Goal: Task Accomplishment & Management: Complete application form

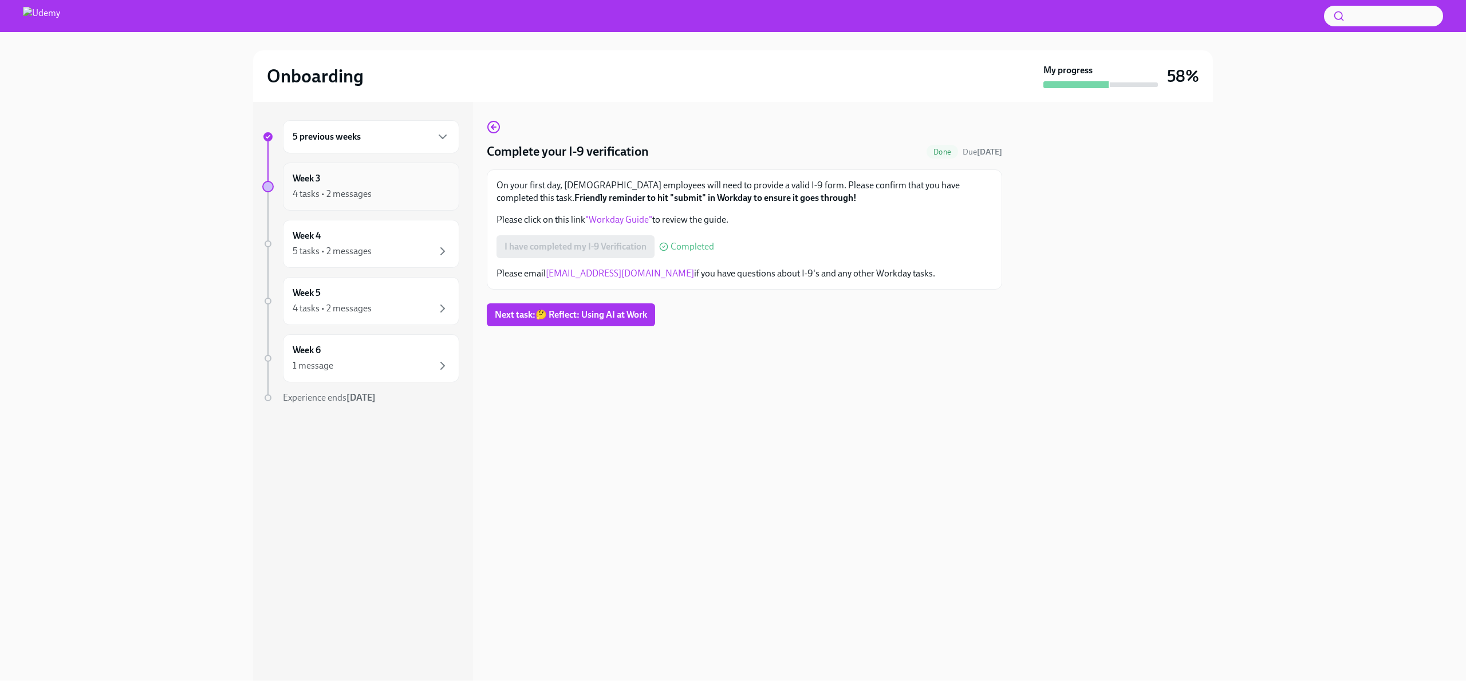
click at [375, 192] on div "4 tasks • 2 messages" at bounding box center [371, 194] width 157 height 14
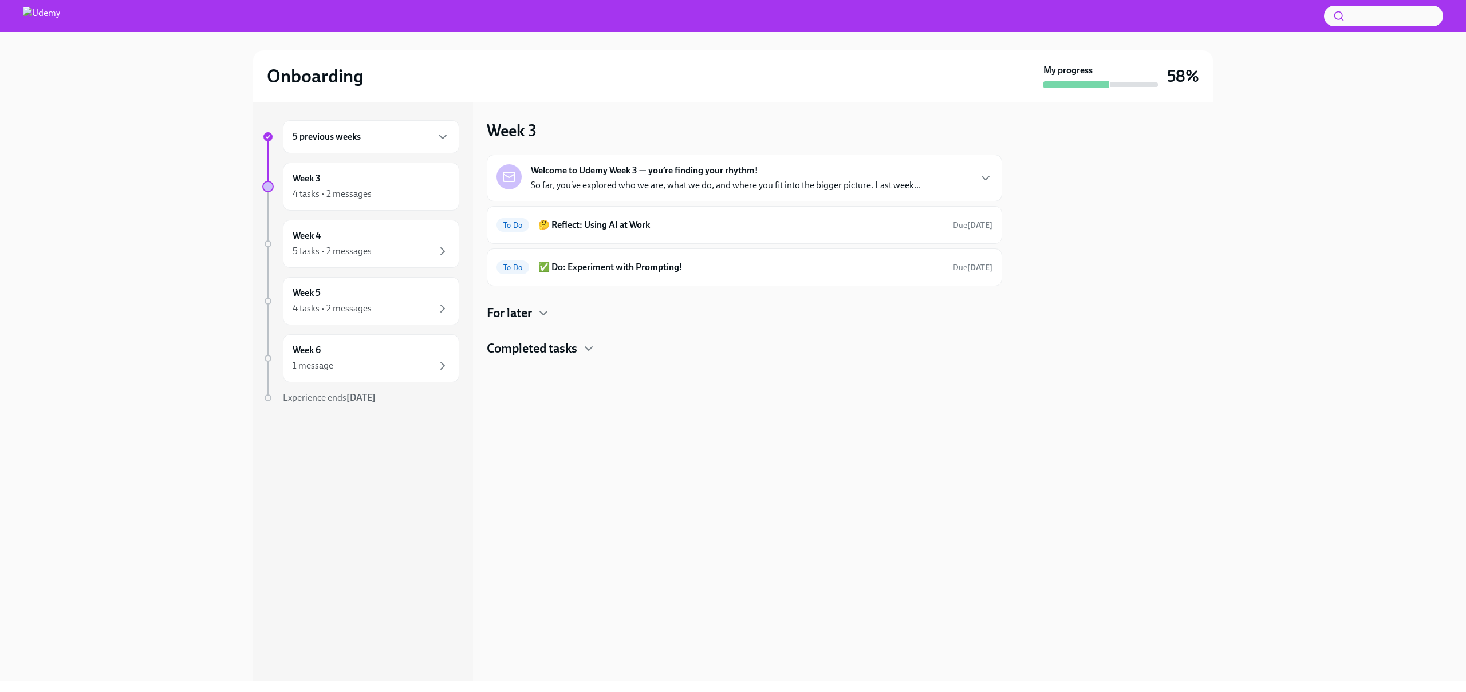
click at [594, 318] on div "For later" at bounding box center [744, 313] width 515 height 17
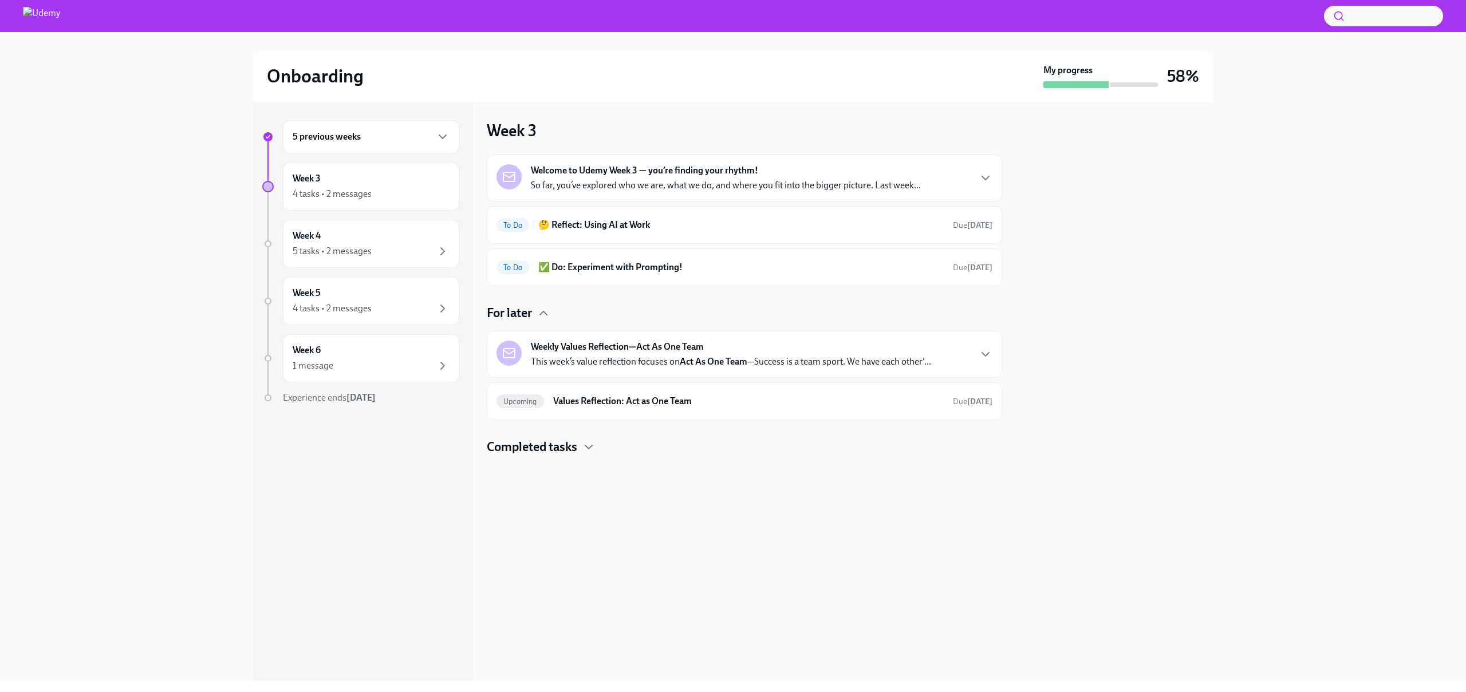
click at [596, 317] on div "For later" at bounding box center [744, 313] width 515 height 17
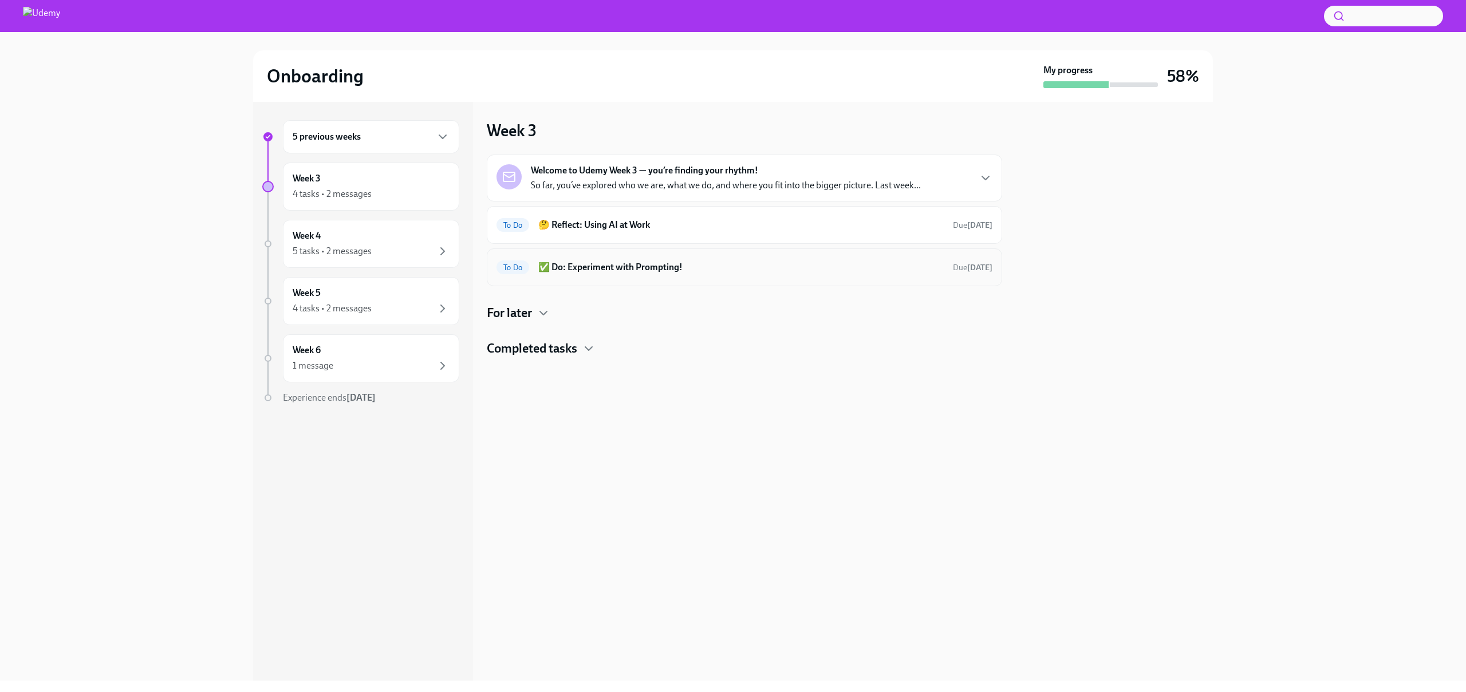
click at [615, 274] on div "To Do ✅ Do: Experiment with Prompting! Due [DATE]" at bounding box center [745, 267] width 496 height 18
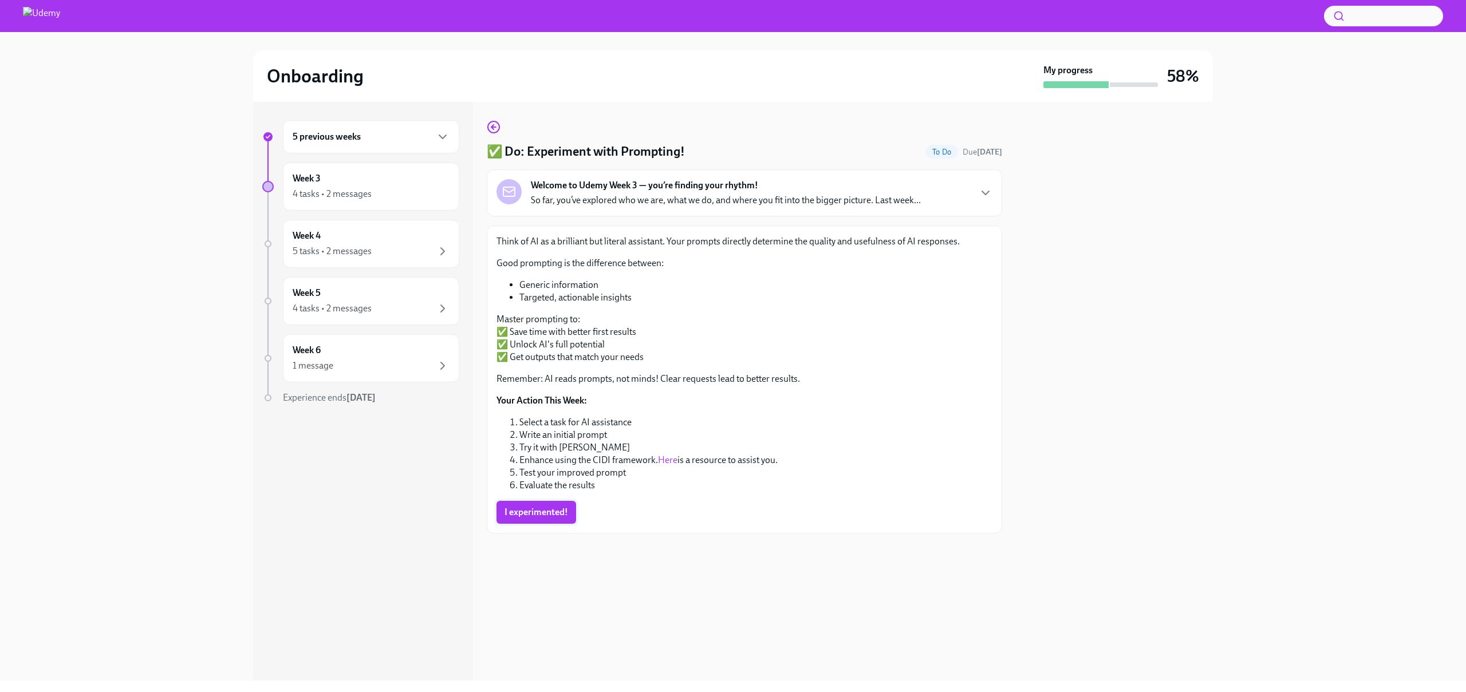
click at [542, 515] on span "I experimented!" at bounding box center [537, 512] width 64 height 11
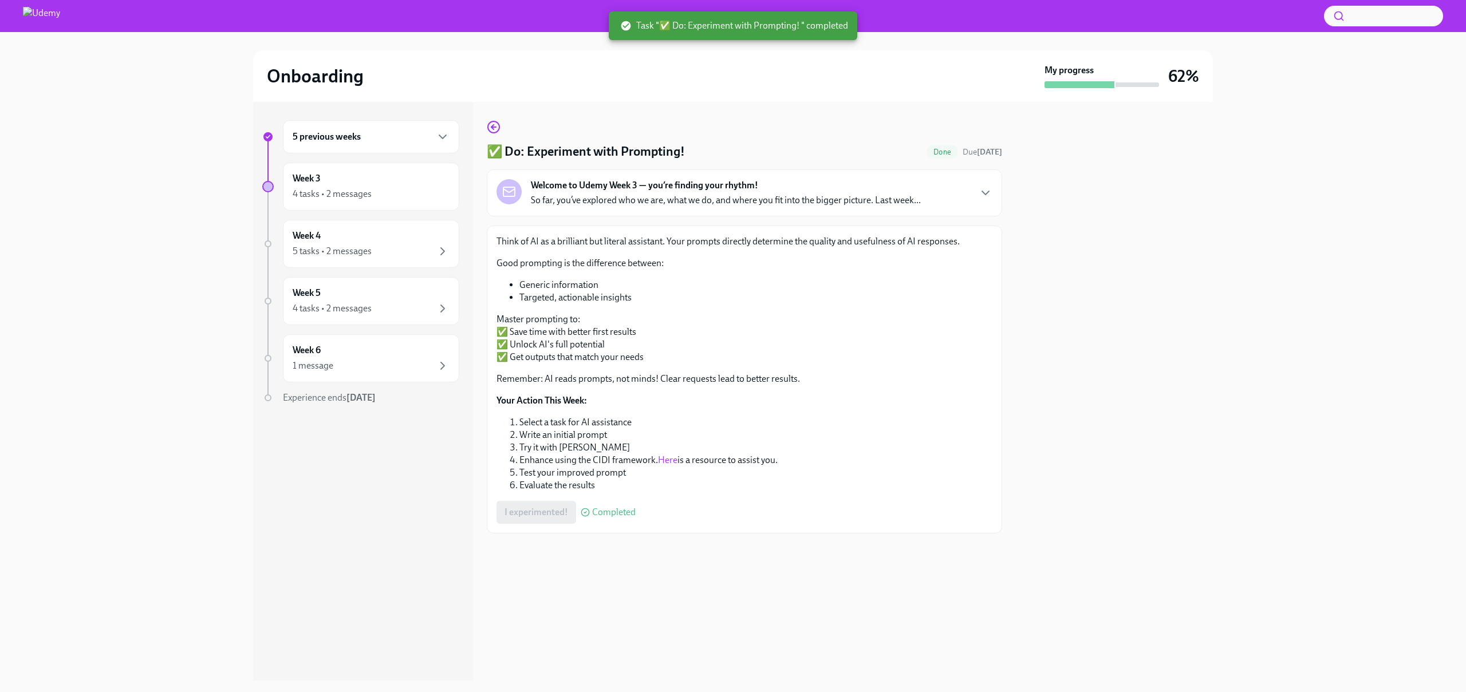
click at [879, 199] on p "So far, you’ve explored who we are, what we do, and where you fit into the bigg…" at bounding box center [726, 200] width 390 height 13
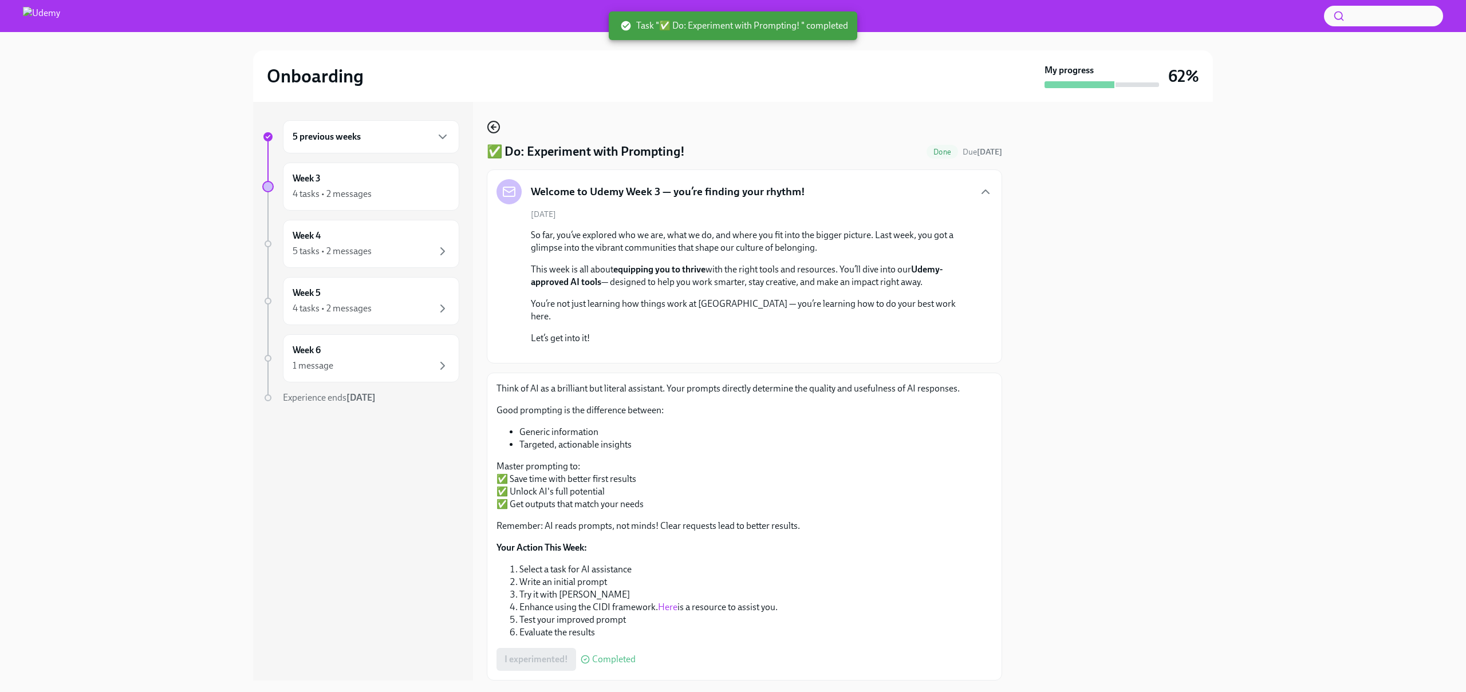
click at [497, 131] on icon "button" at bounding box center [494, 127] width 14 height 14
